Goal: Use online tool/utility: Utilize a website feature to perform a specific function

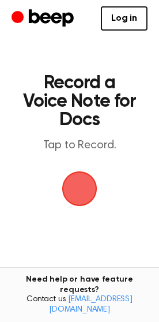
click at [75, 186] on span "button" at bounding box center [80, 189] width 46 height 46
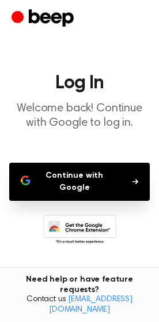
click at [120, 185] on button "Continue with Google" at bounding box center [79, 182] width 141 height 38
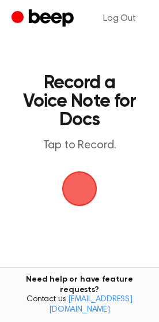
click at [70, 182] on span "button" at bounding box center [79, 188] width 51 height 51
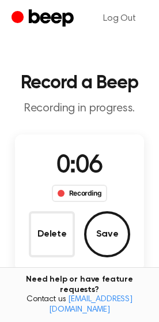
click at [102, 238] on button "Save" at bounding box center [107, 234] width 46 height 46
